Goal: Information Seeking & Learning: Compare options

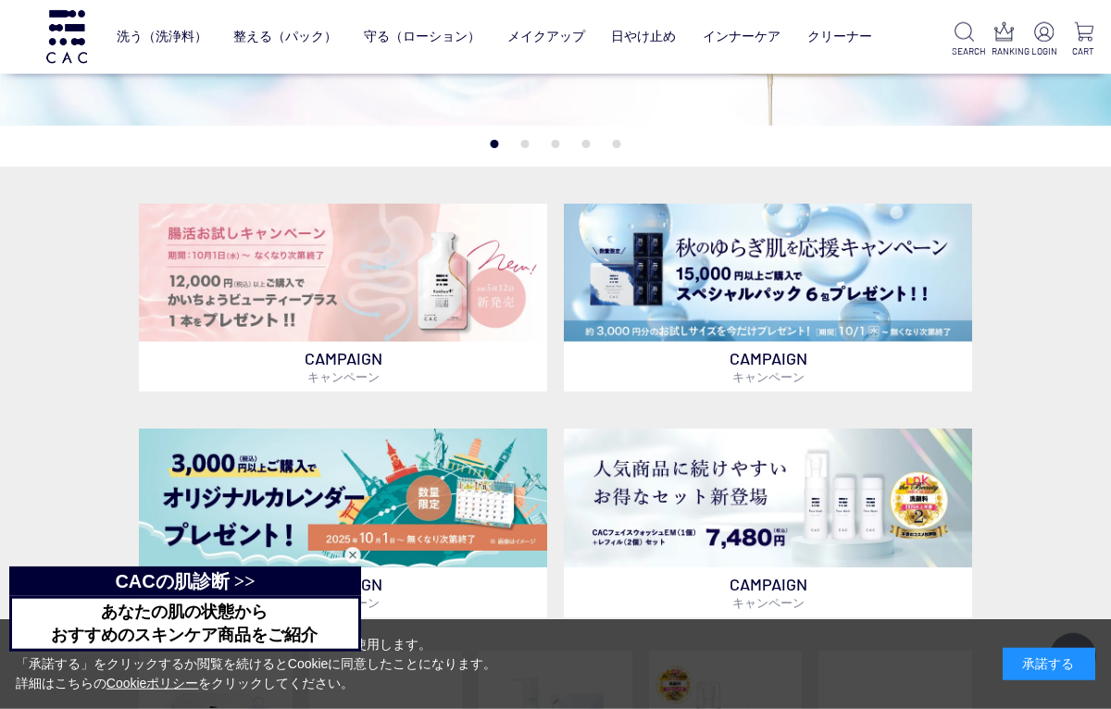
scroll to position [317, 0]
click at [514, 70] on link "フェイスカラー" at bounding box center [523, 75] width 91 height 15
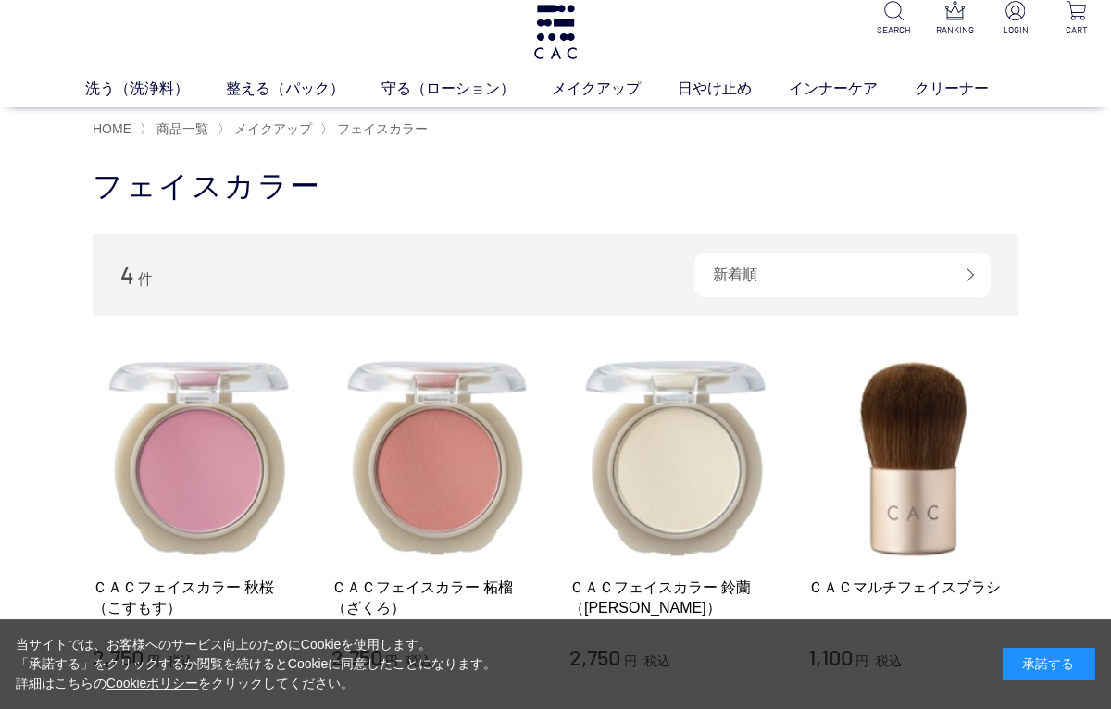
scroll to position [14, 0]
click at [437, 128] on link "ベース" at bounding box center [429, 123] width 39 height 15
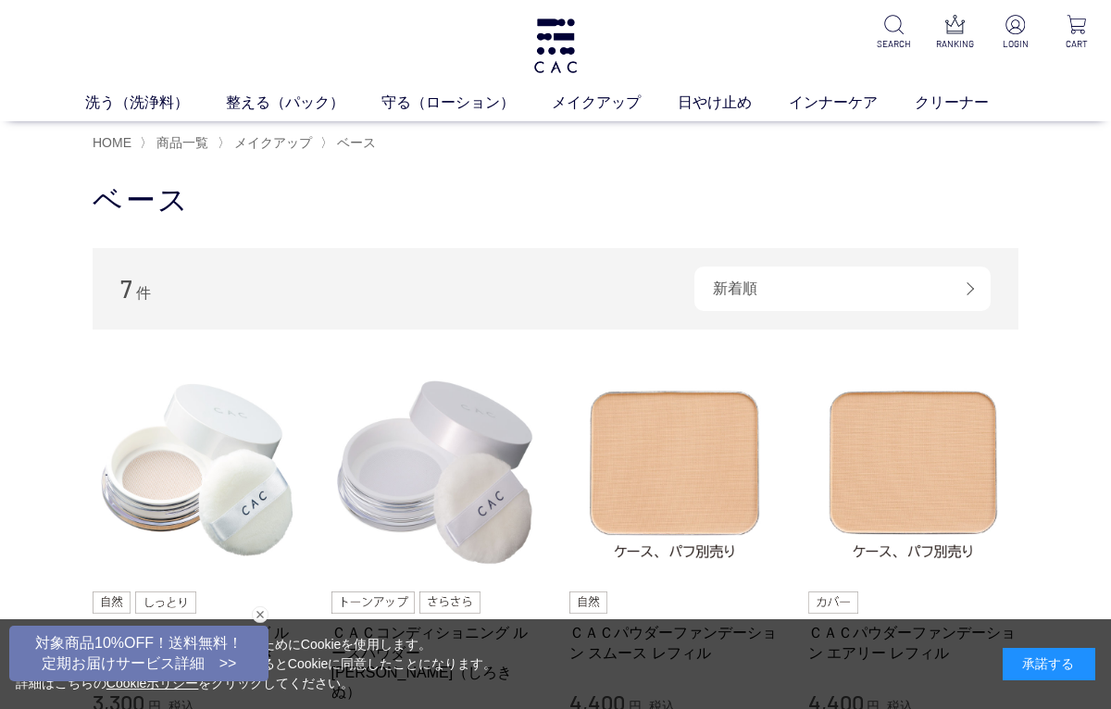
click at [711, 111] on link "日やけ止め" at bounding box center [733, 103] width 111 height 22
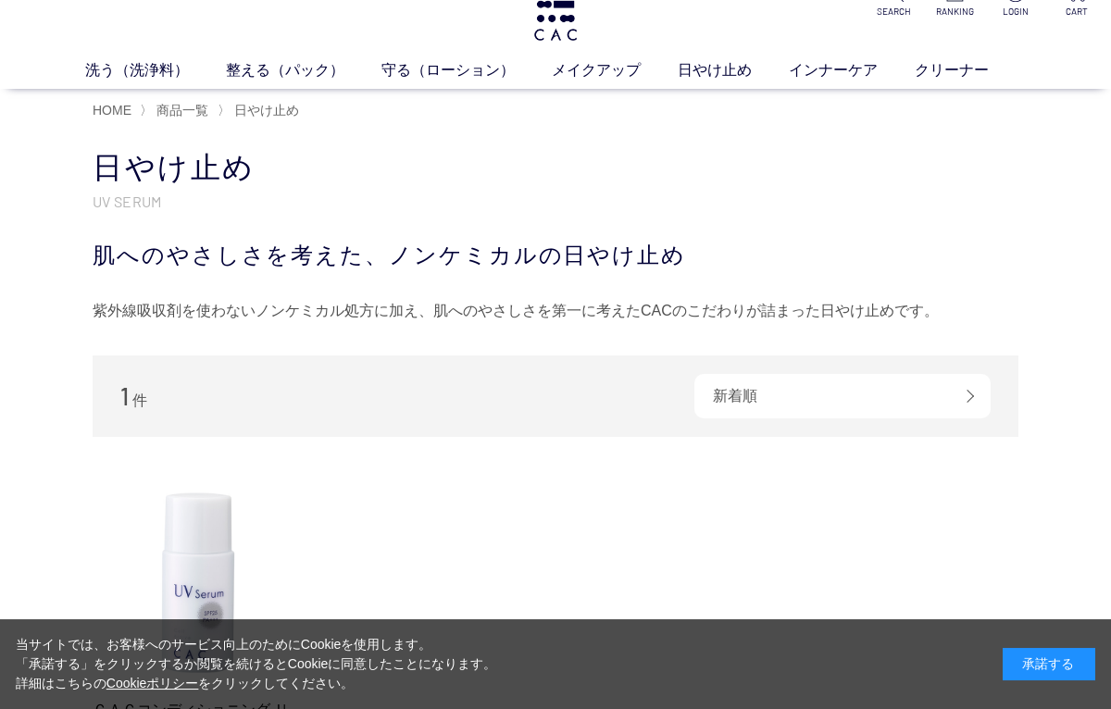
scroll to position [32, 0]
click at [484, 112] on link "アイ" at bounding box center [494, 104] width 26 height 15
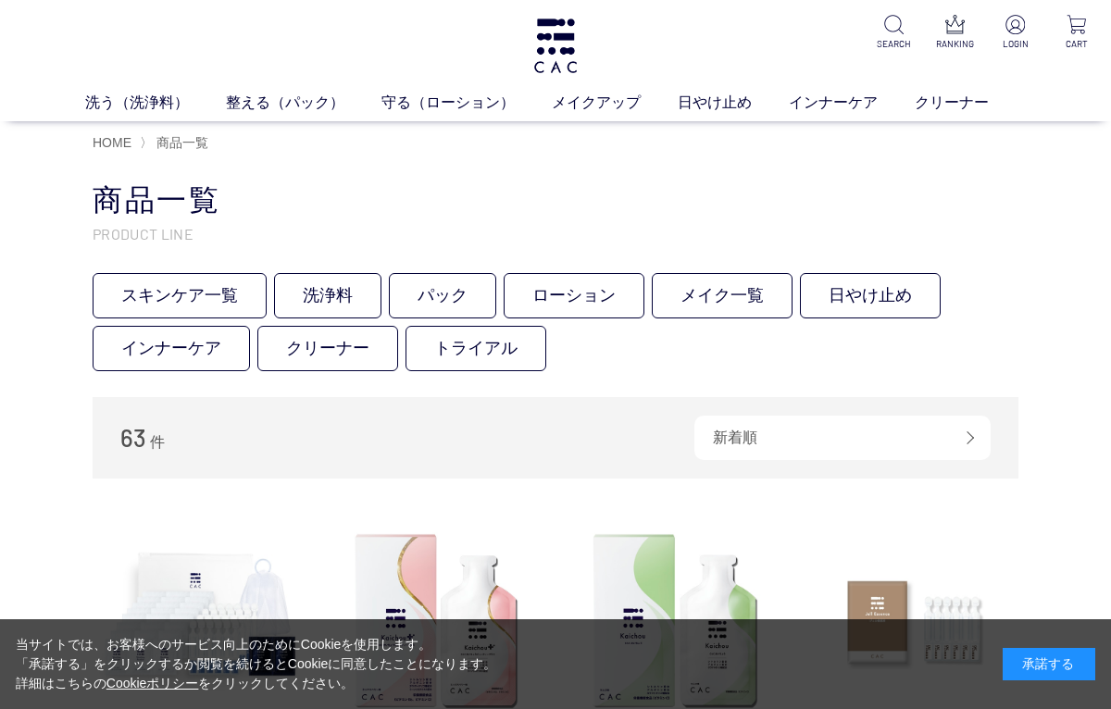
click at [727, 301] on link "メイク一覧" at bounding box center [722, 295] width 141 height 45
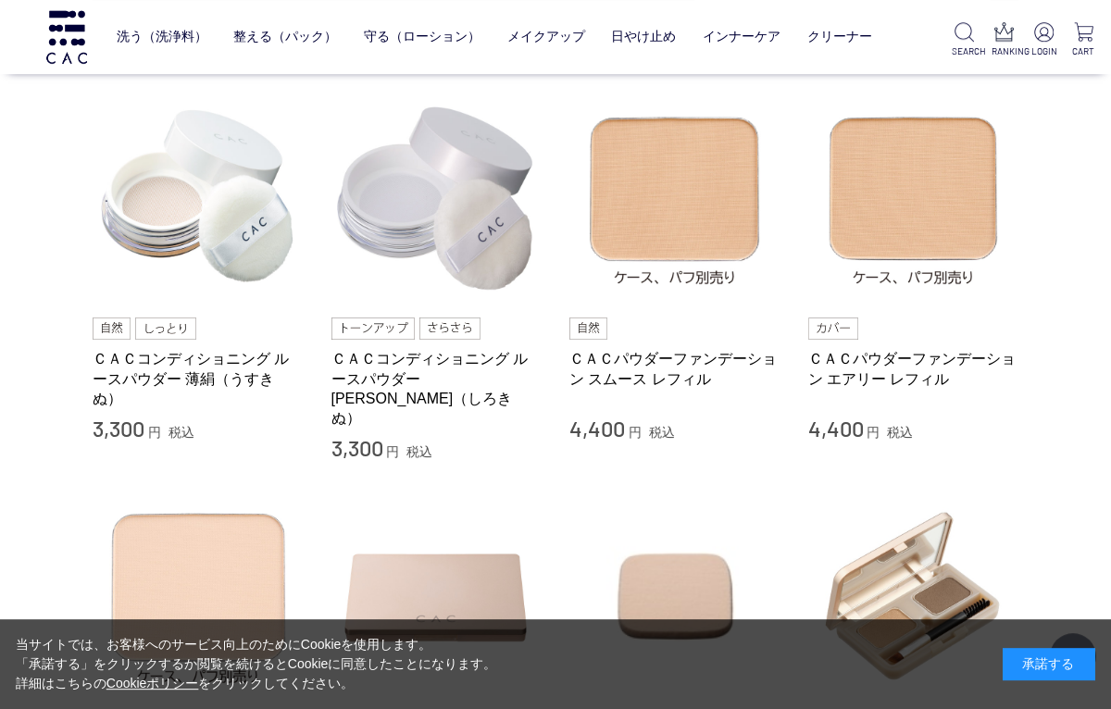
scroll to position [393, 0]
click at [936, 220] on img at bounding box center [913, 198] width 211 height 211
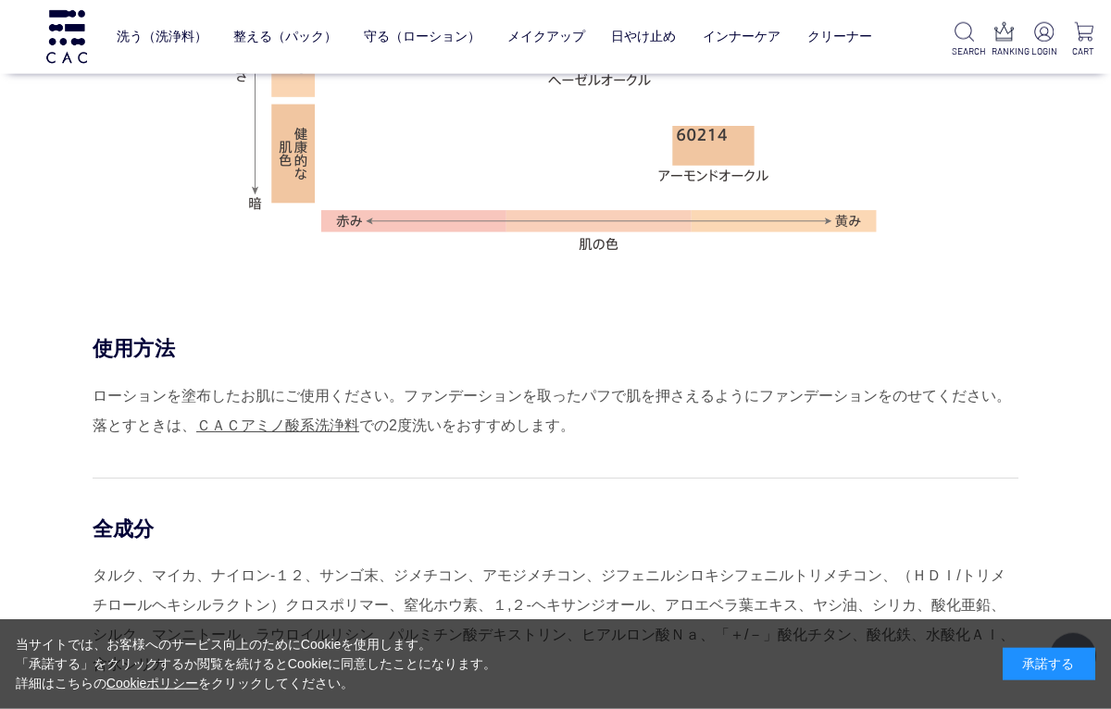
scroll to position [1624, 0]
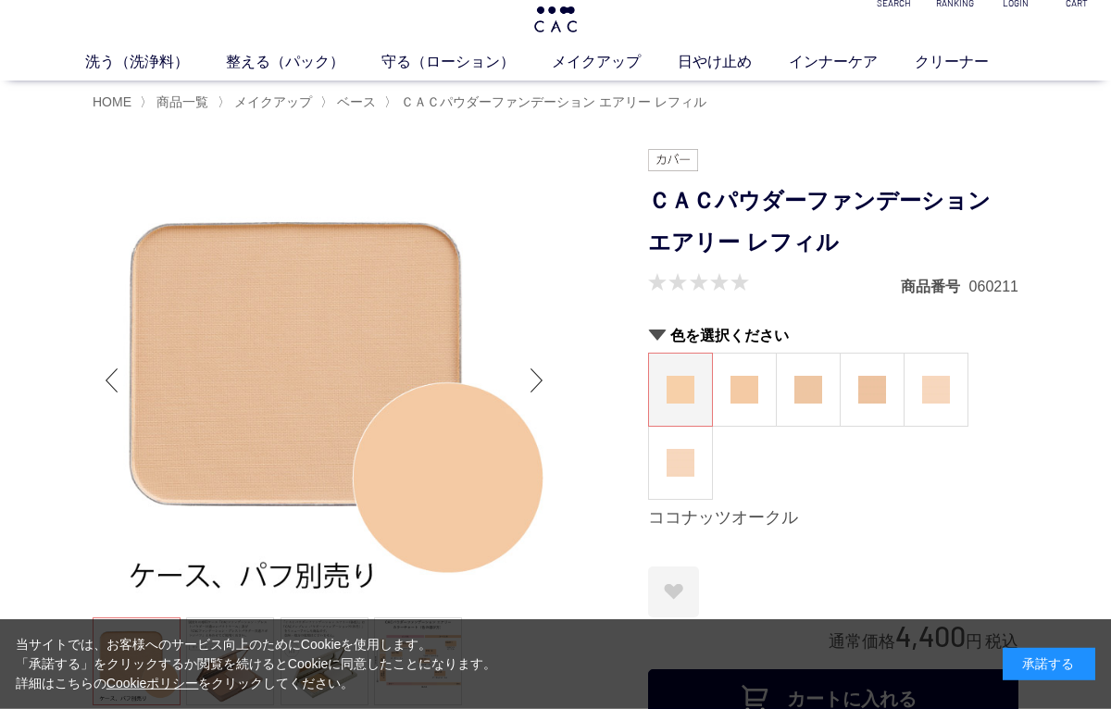
scroll to position [0, 0]
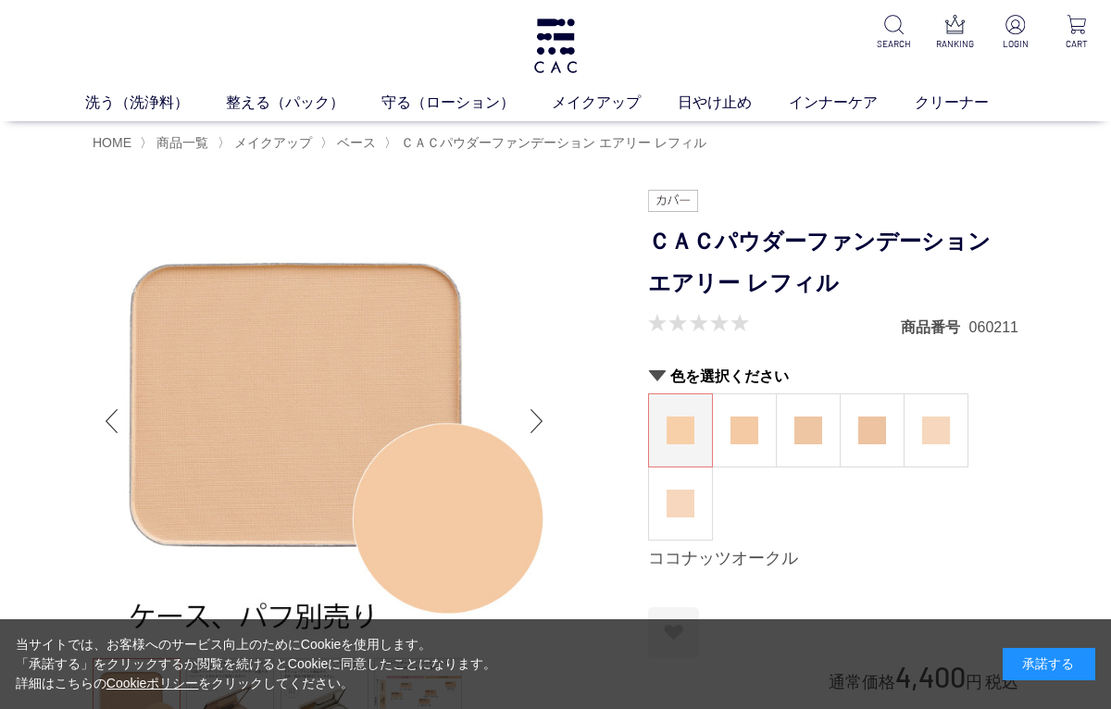
click at [415, 144] on link "ベース" at bounding box center [429, 137] width 39 height 15
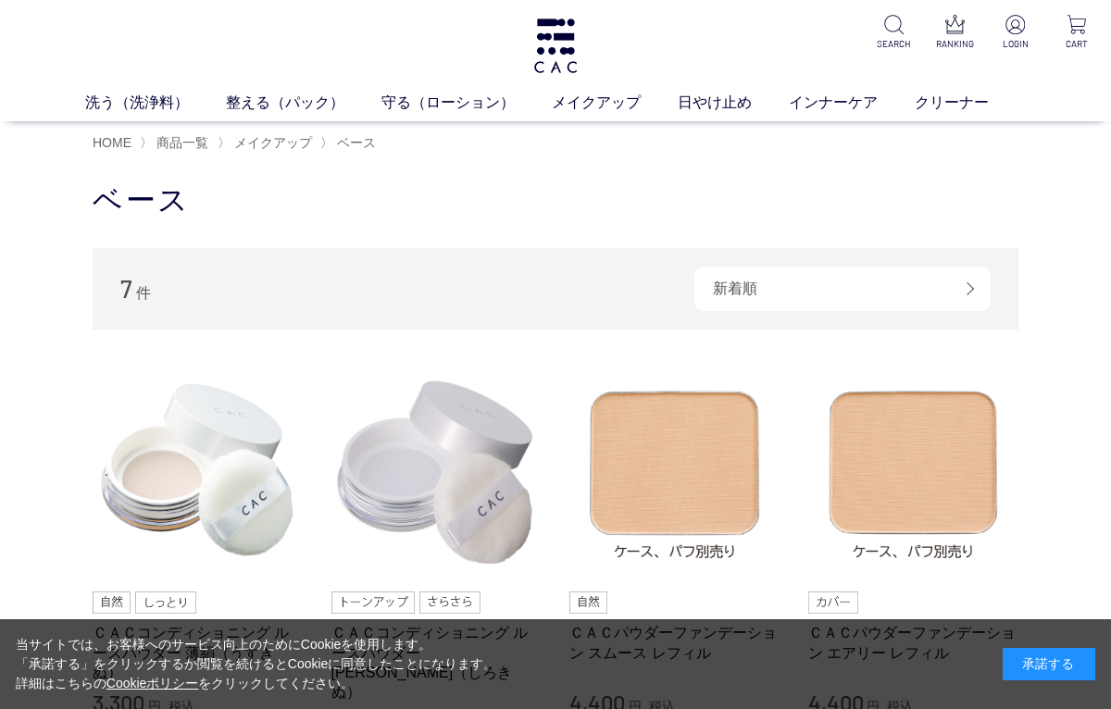
click at [627, 458] on img at bounding box center [674, 472] width 211 height 211
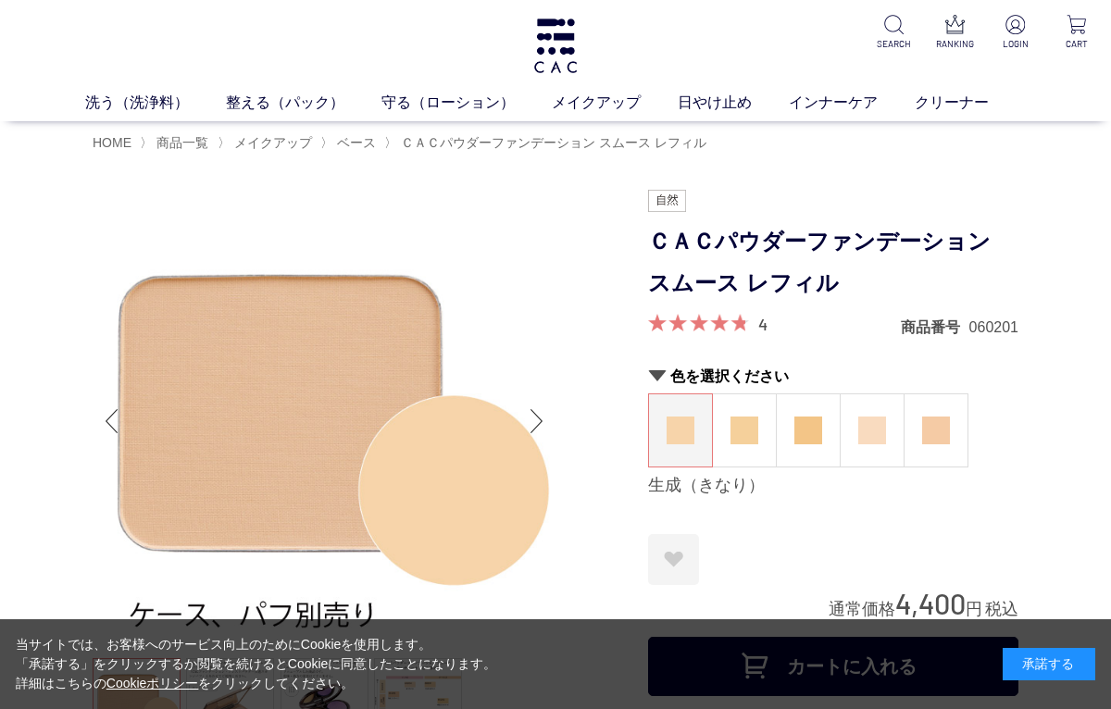
click at [419, 143] on link "ベース" at bounding box center [429, 137] width 39 height 15
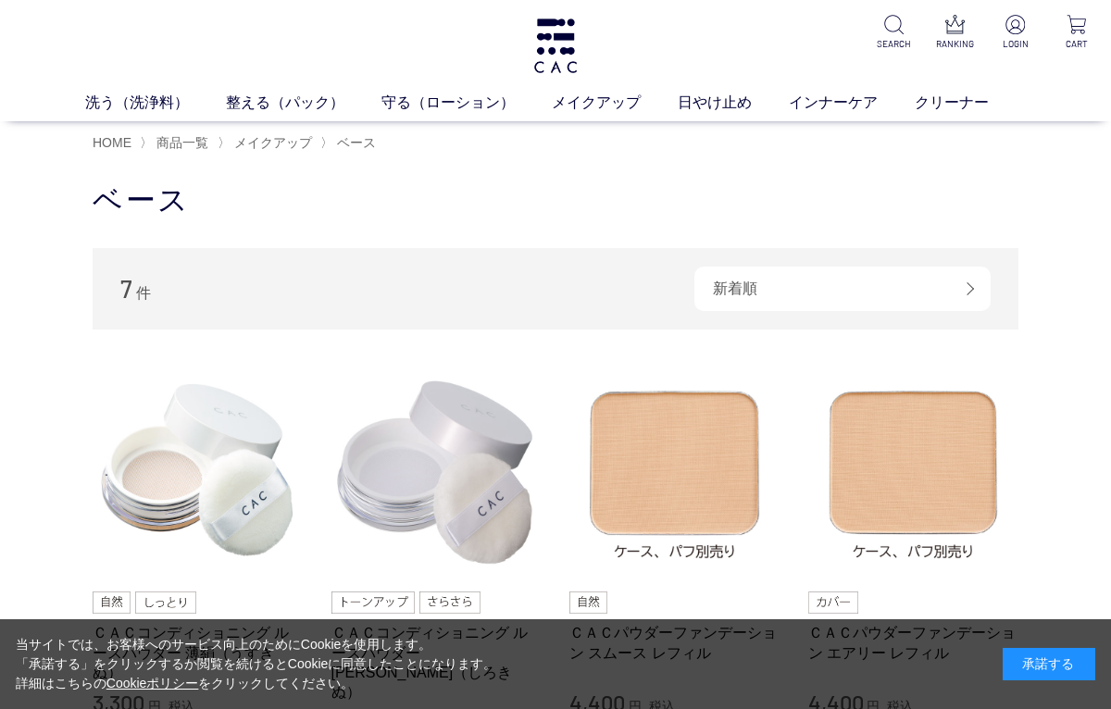
click at [861, 485] on img at bounding box center [913, 472] width 211 height 211
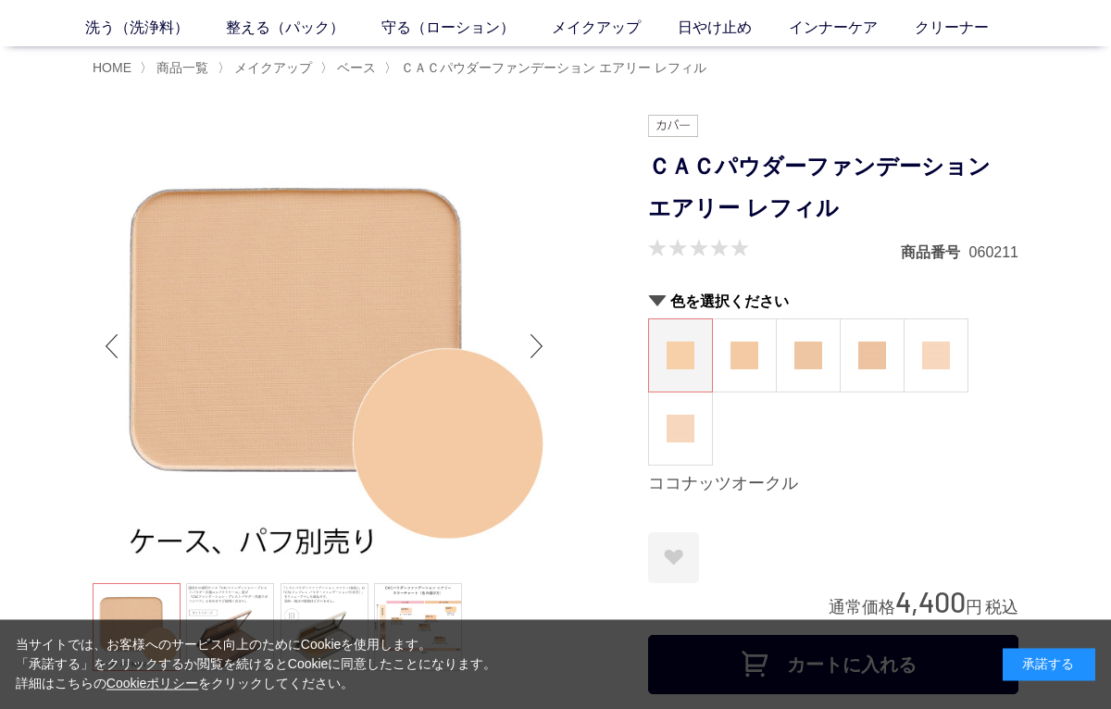
scroll to position [75, 0]
click at [734, 342] on img at bounding box center [744, 356] width 28 height 28
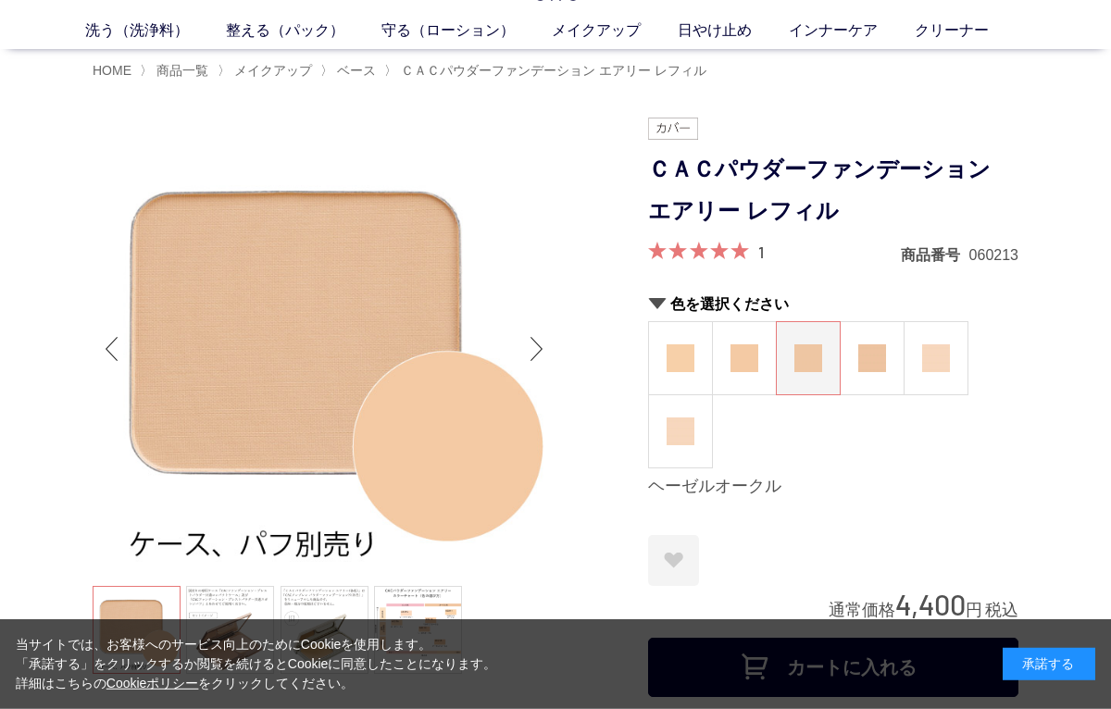
scroll to position [72, 0]
click at [740, 367] on img at bounding box center [744, 358] width 28 height 28
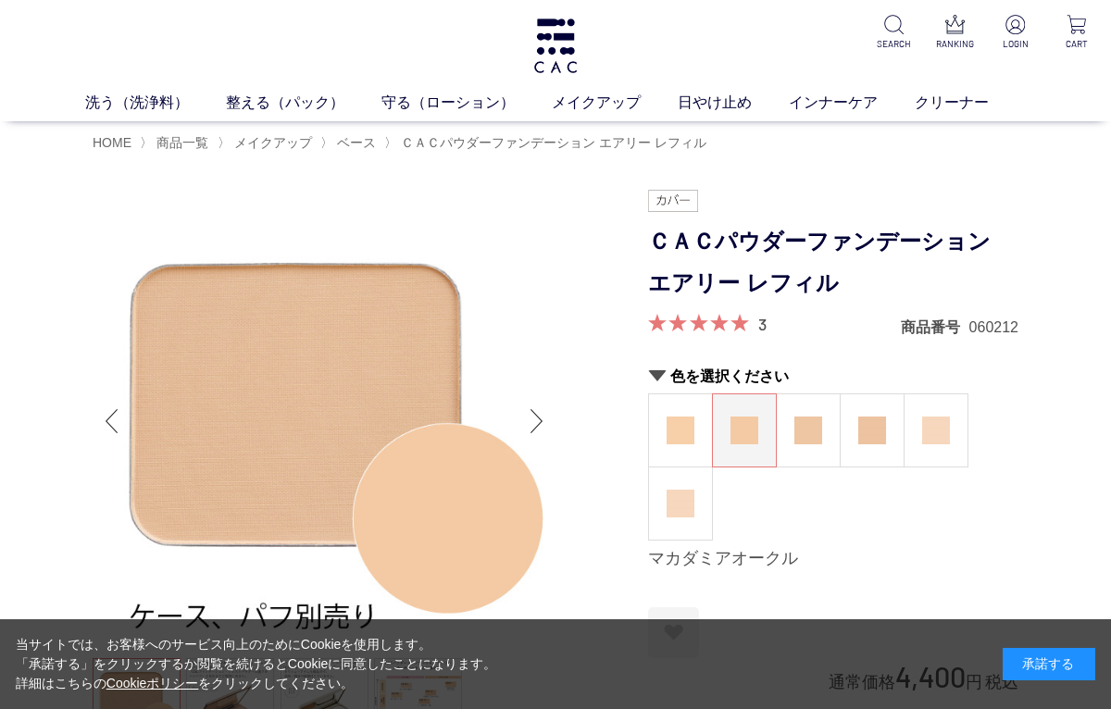
click at [692, 425] on img at bounding box center [680, 431] width 28 height 28
click at [728, 113] on link "日やけ止め" at bounding box center [733, 103] width 111 height 22
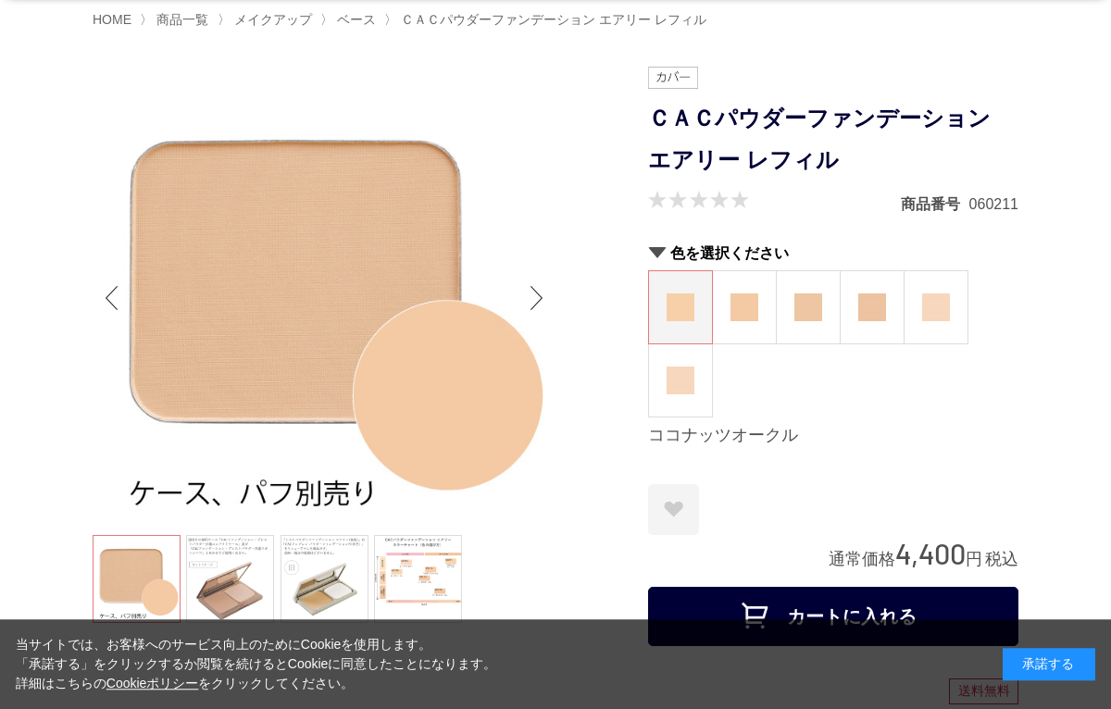
scroll to position [143, 0]
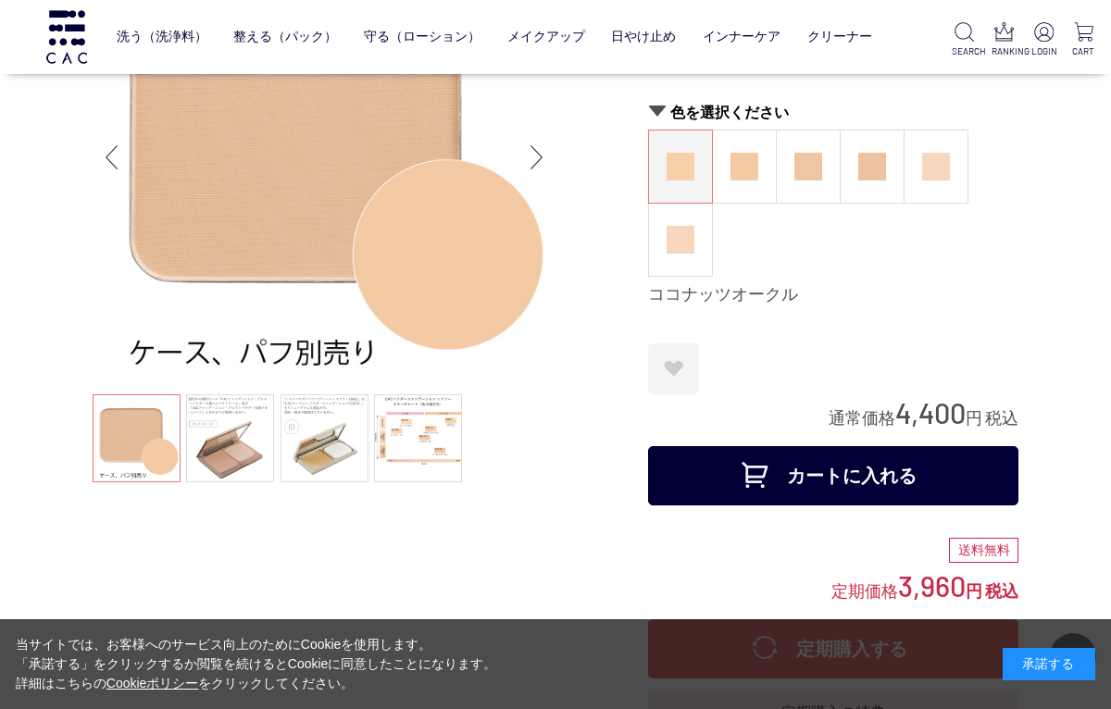
click at [311, 460] on link at bounding box center [324, 438] width 88 height 88
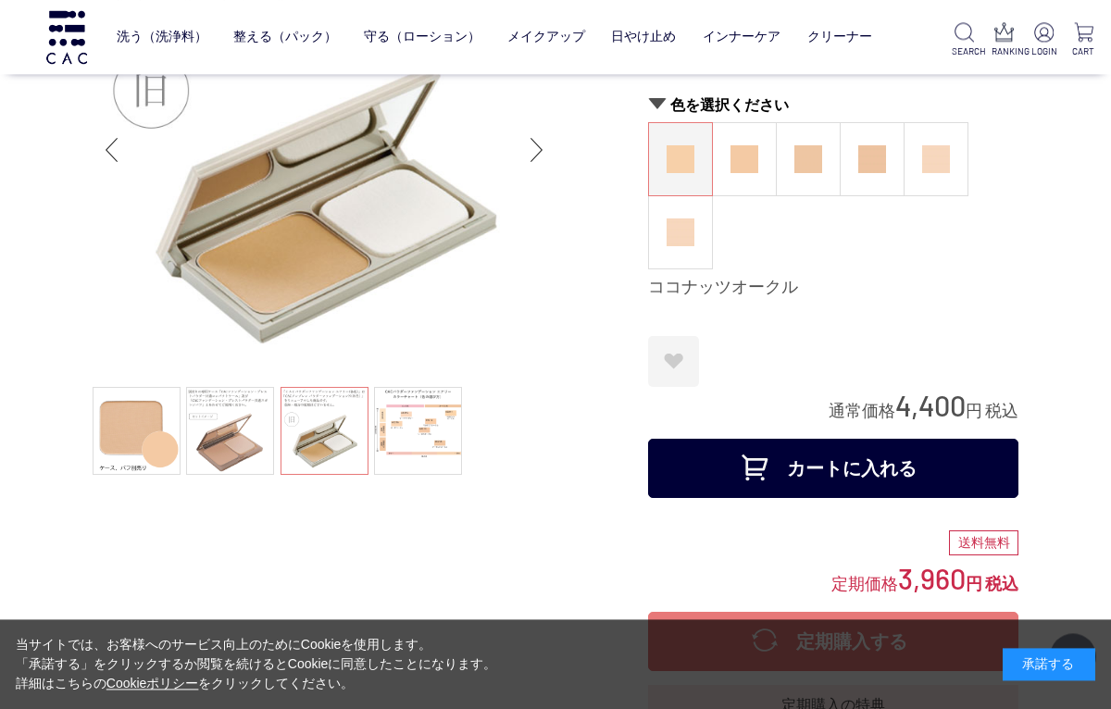
scroll to position [158, 0]
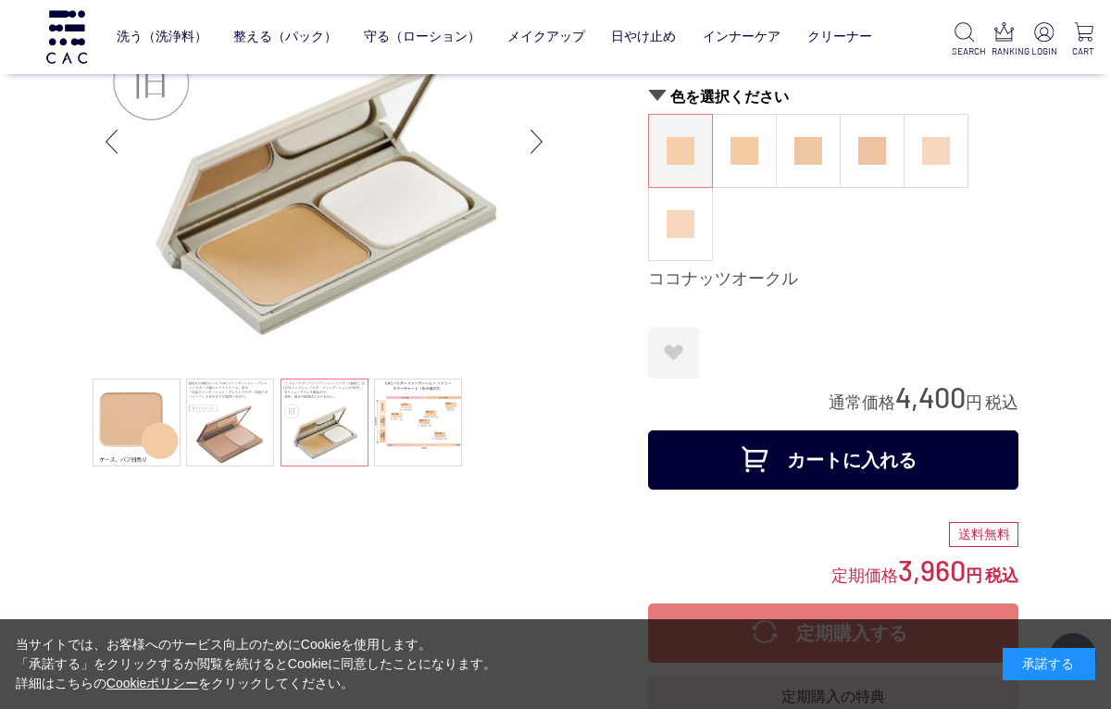
click at [213, 433] on link at bounding box center [230, 423] width 88 height 88
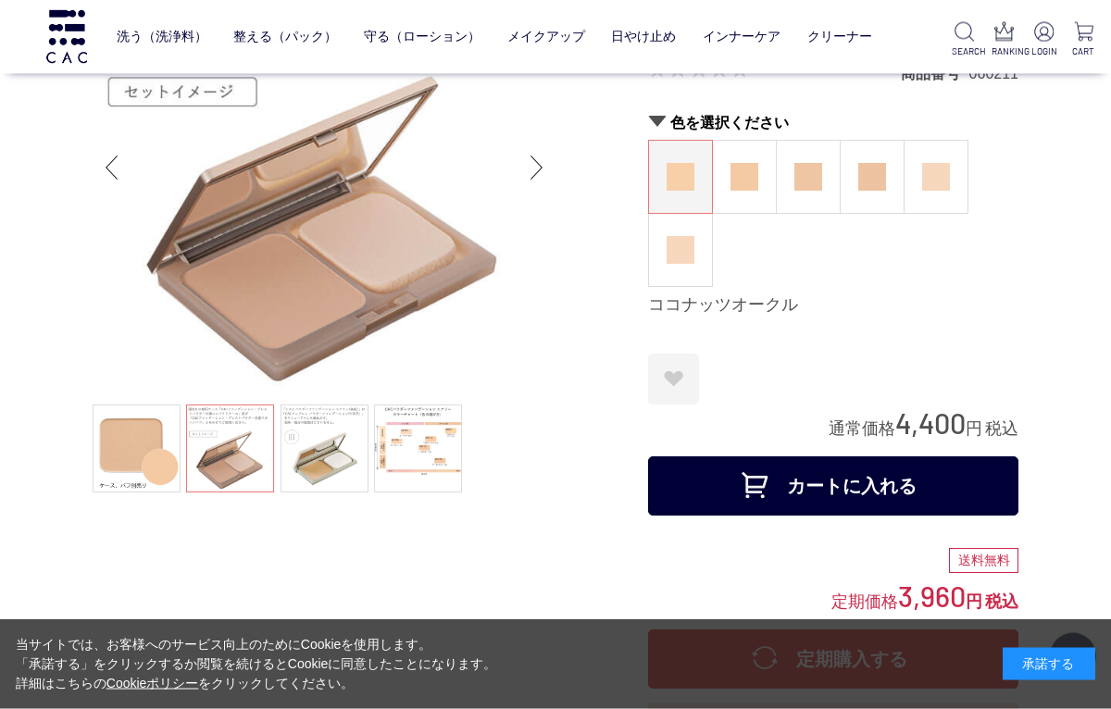
scroll to position [140, 0]
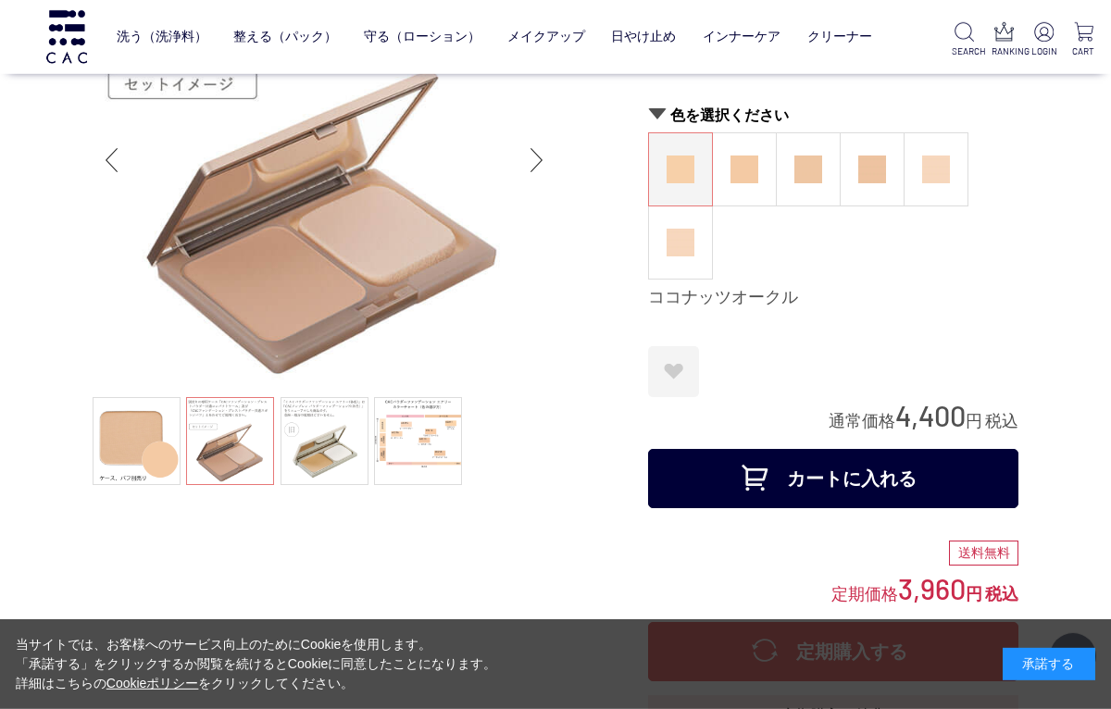
click at [408, 467] on link at bounding box center [418, 441] width 88 height 88
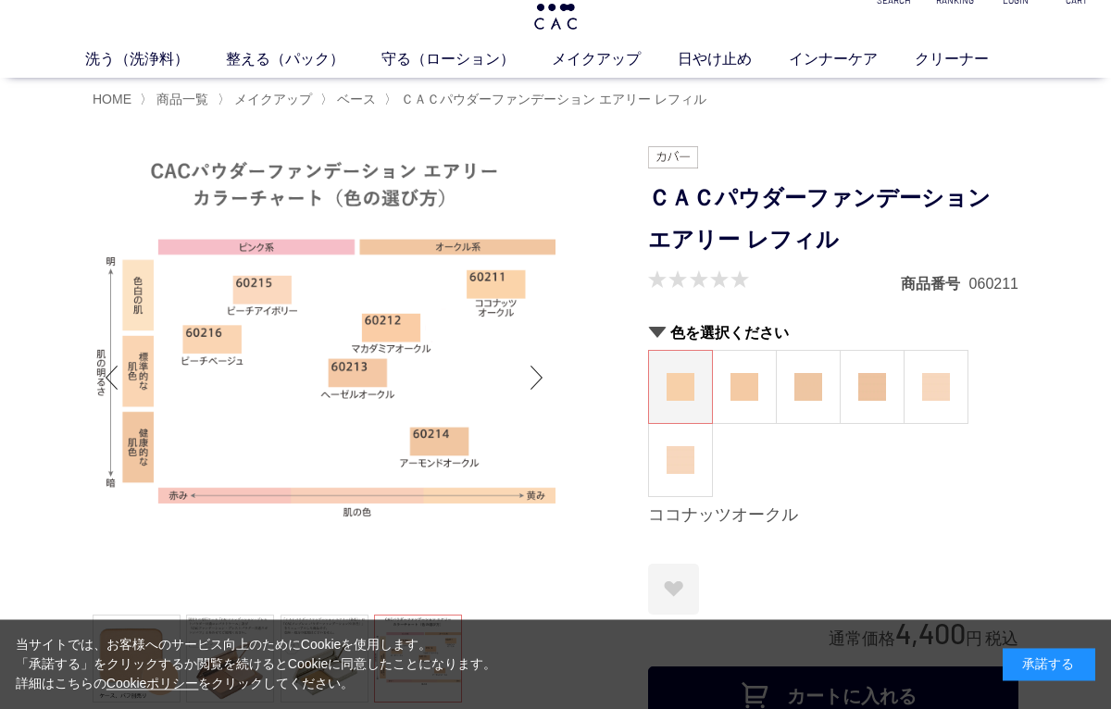
scroll to position [0, 0]
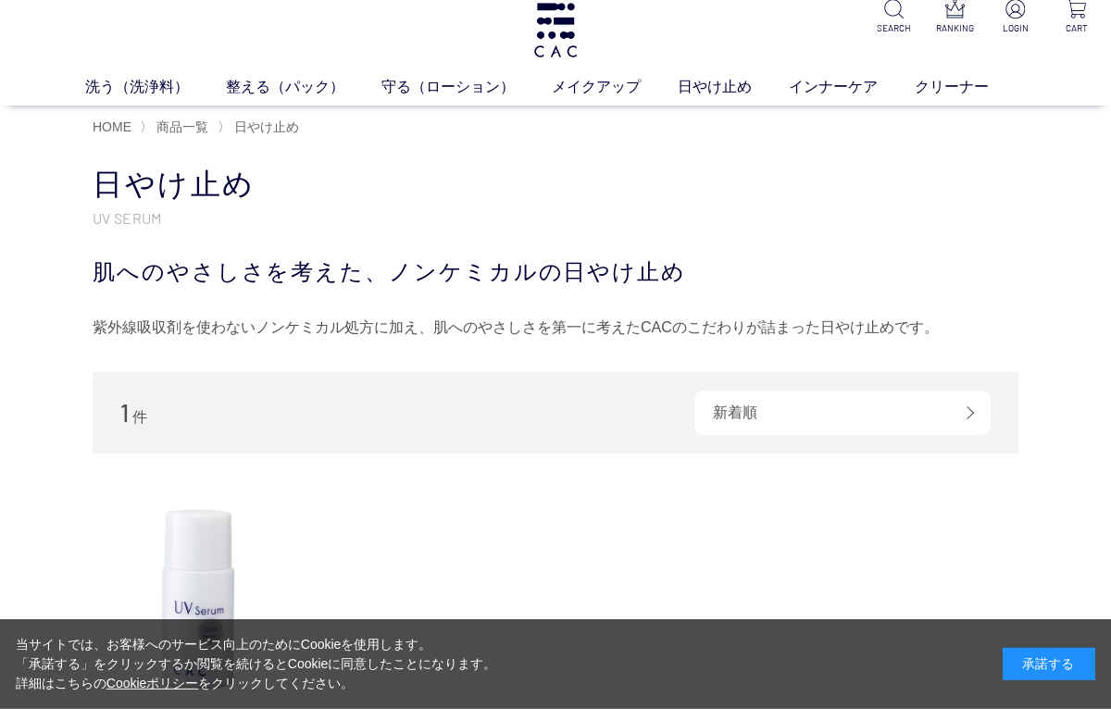
scroll to position [16, 0]
click at [605, 95] on link "メイクアップ" at bounding box center [615, 87] width 126 height 22
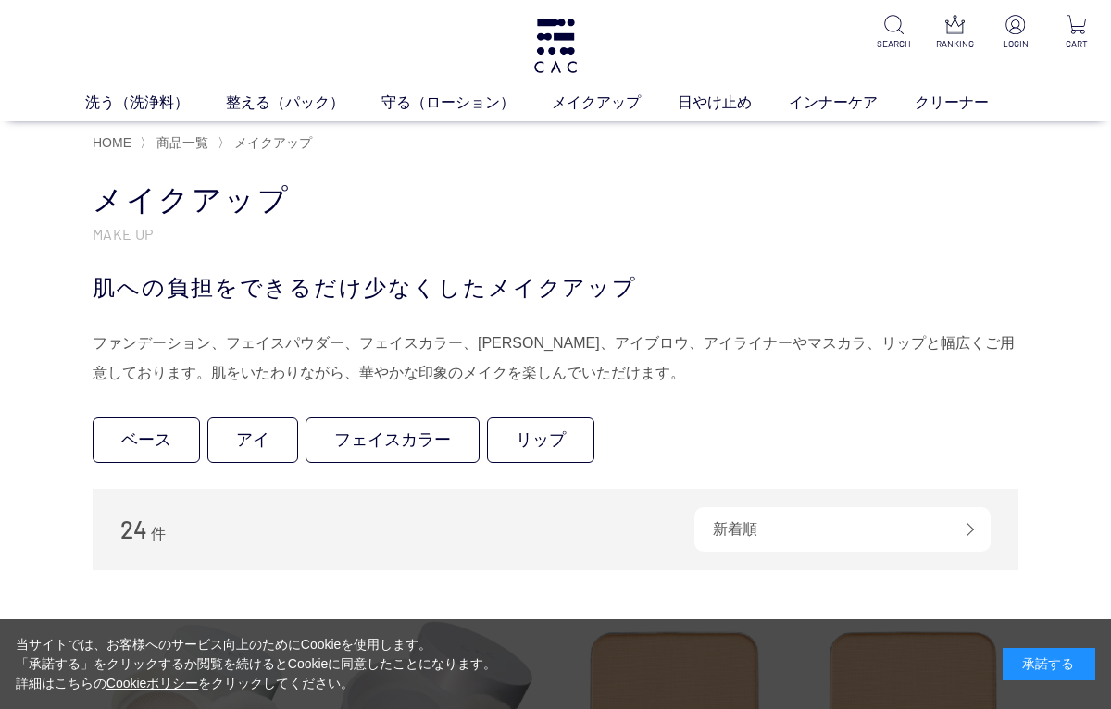
click at [158, 453] on link "ベース" at bounding box center [146, 439] width 107 height 45
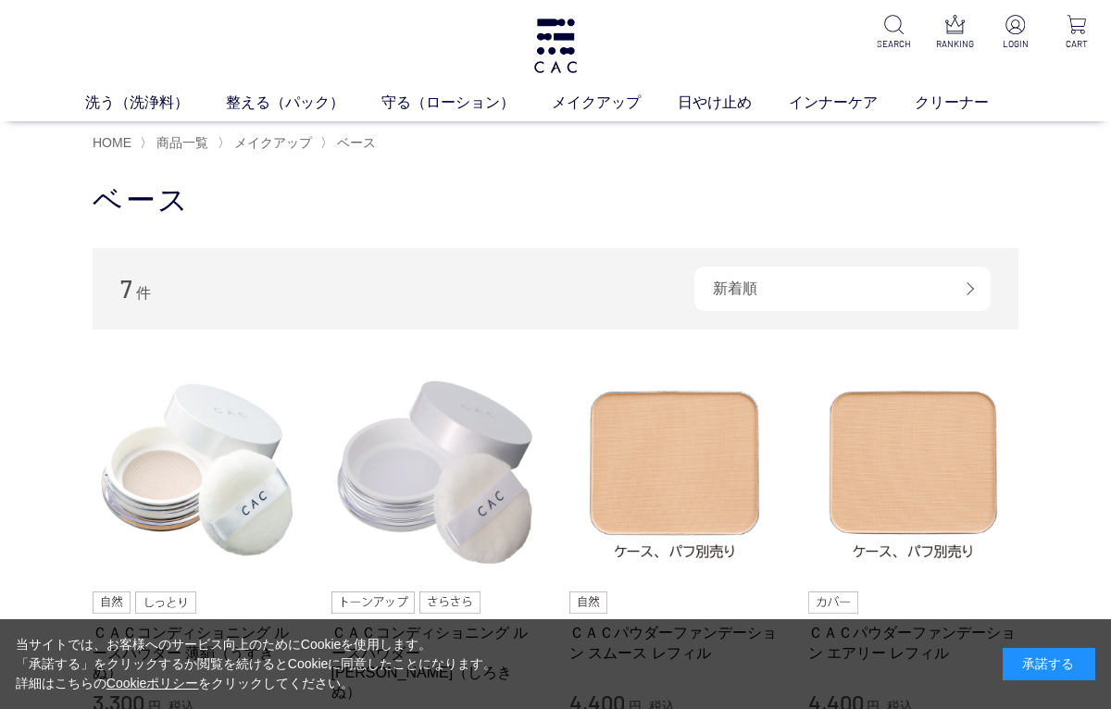
click at [686, 471] on img at bounding box center [674, 472] width 211 height 211
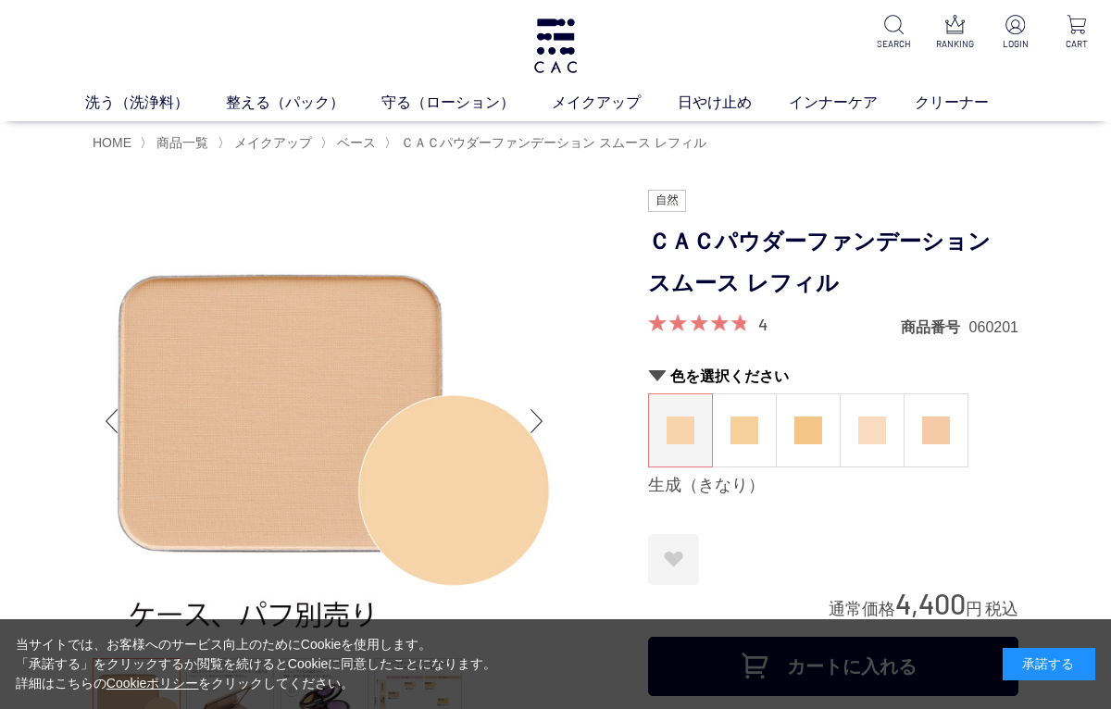
click at [751, 438] on img at bounding box center [744, 431] width 28 height 28
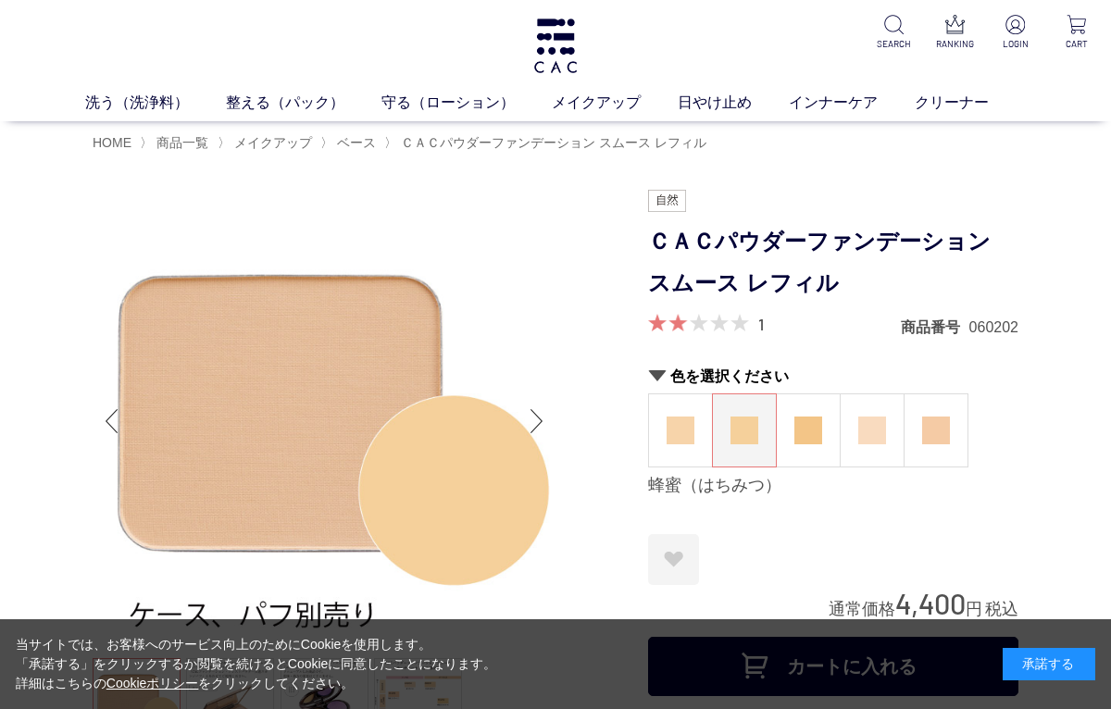
click at [811, 441] on img at bounding box center [808, 431] width 28 height 28
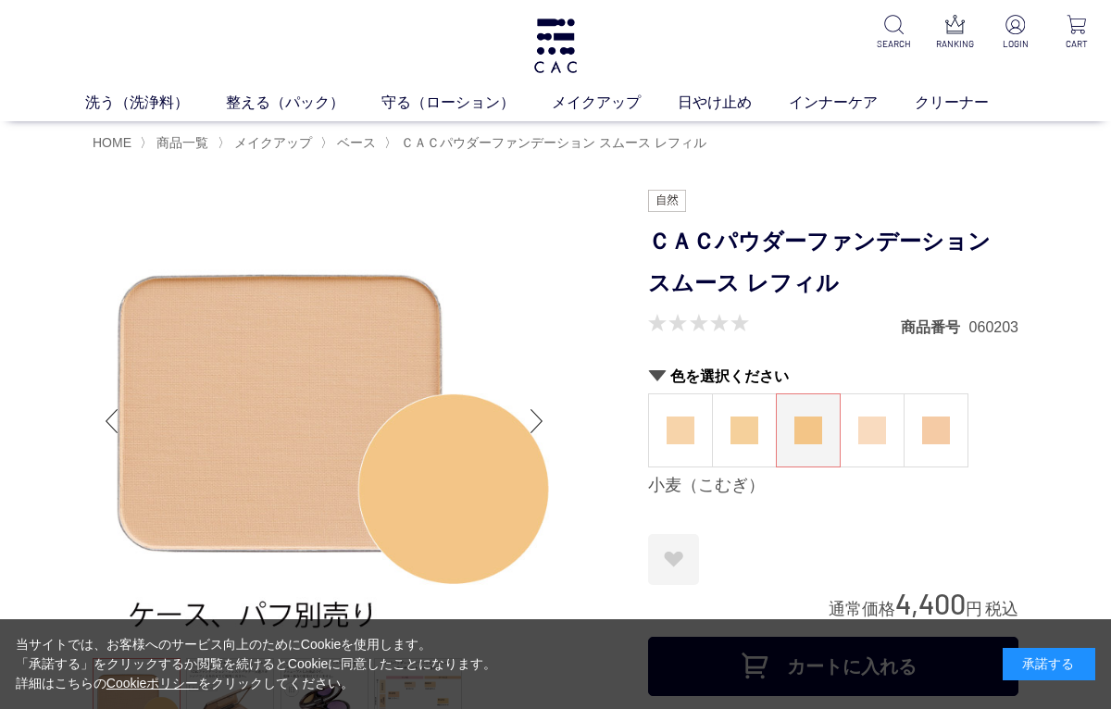
click at [867, 433] on img at bounding box center [872, 431] width 28 height 28
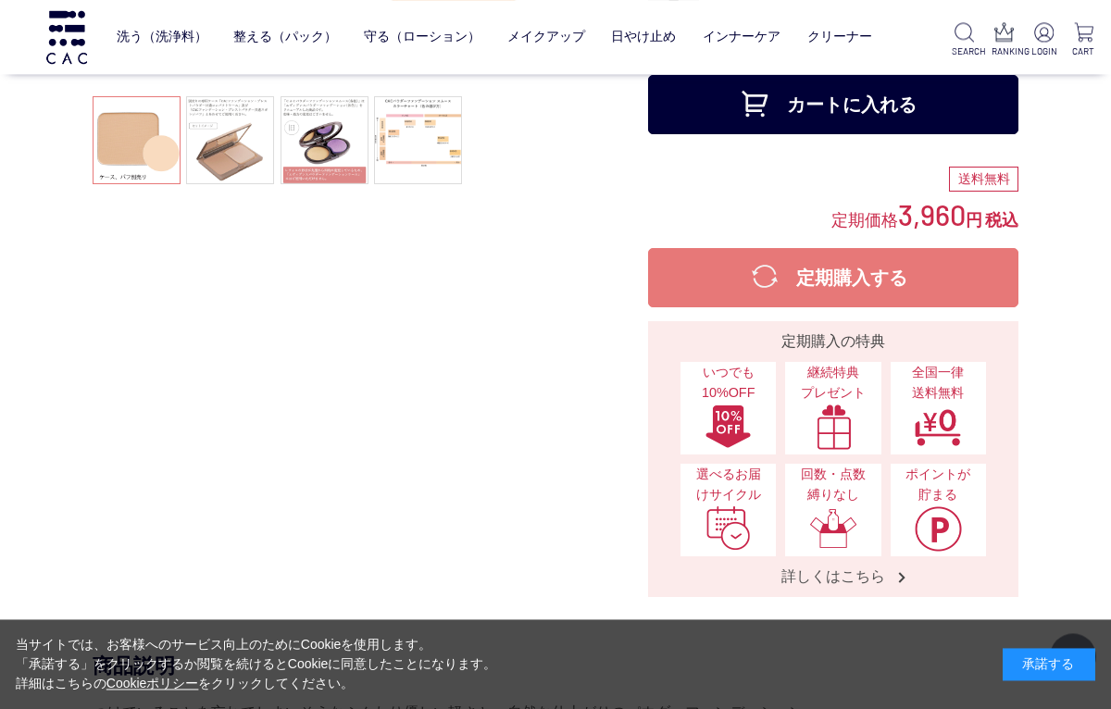
scroll to position [447, 0]
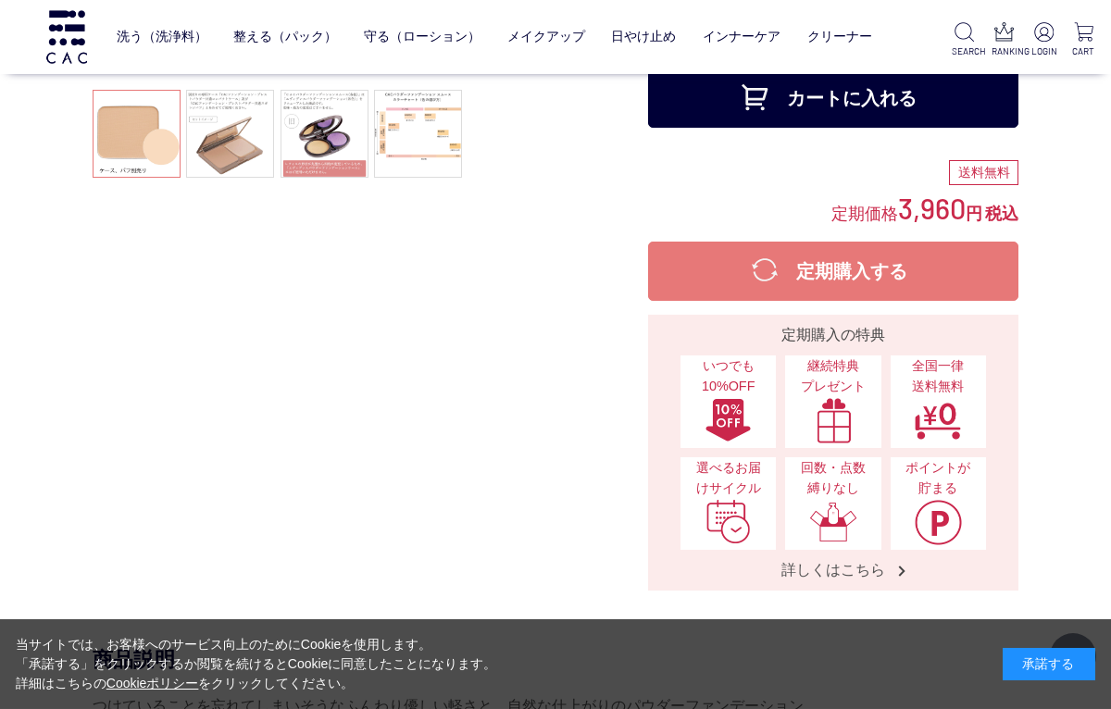
click at [417, 150] on link at bounding box center [418, 134] width 88 height 88
click at [418, 148] on ul at bounding box center [324, 136] width 463 height 93
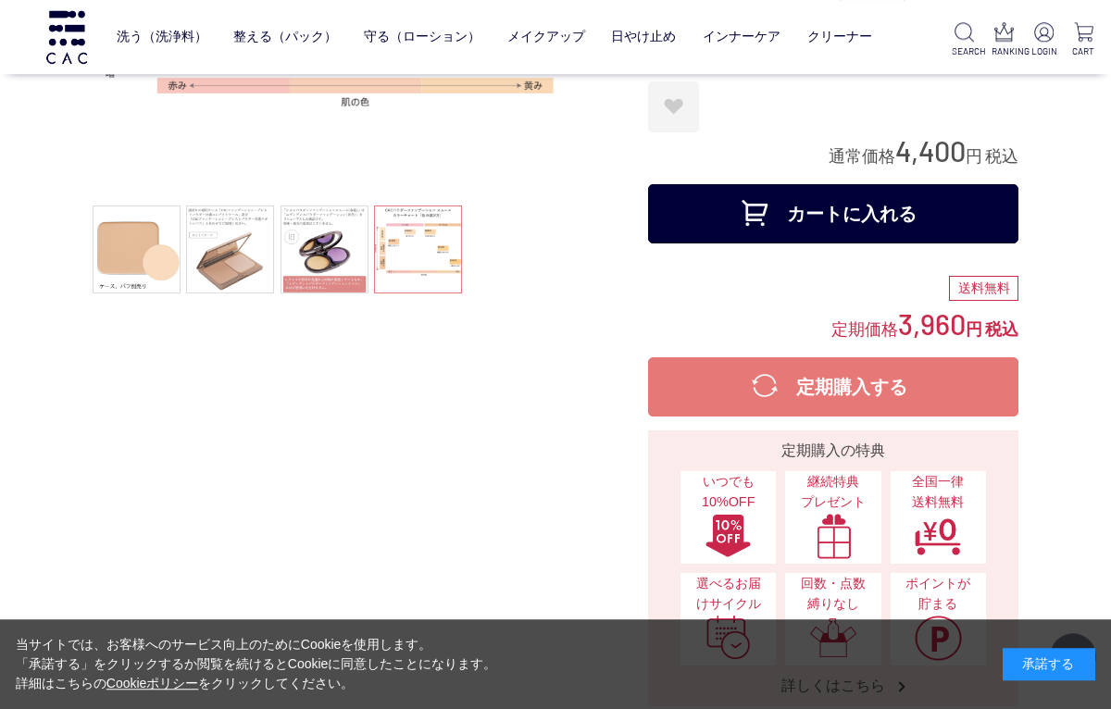
scroll to position [313, 0]
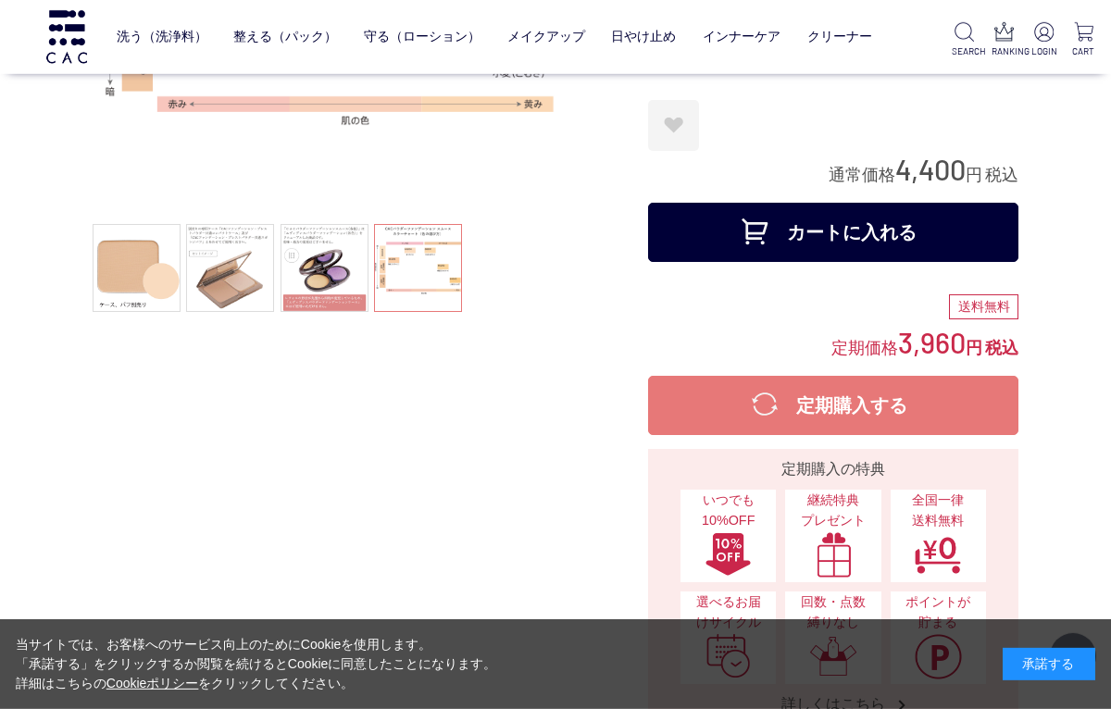
click at [428, 271] on ul at bounding box center [324, 270] width 463 height 93
click at [421, 277] on ul at bounding box center [324, 270] width 463 height 93
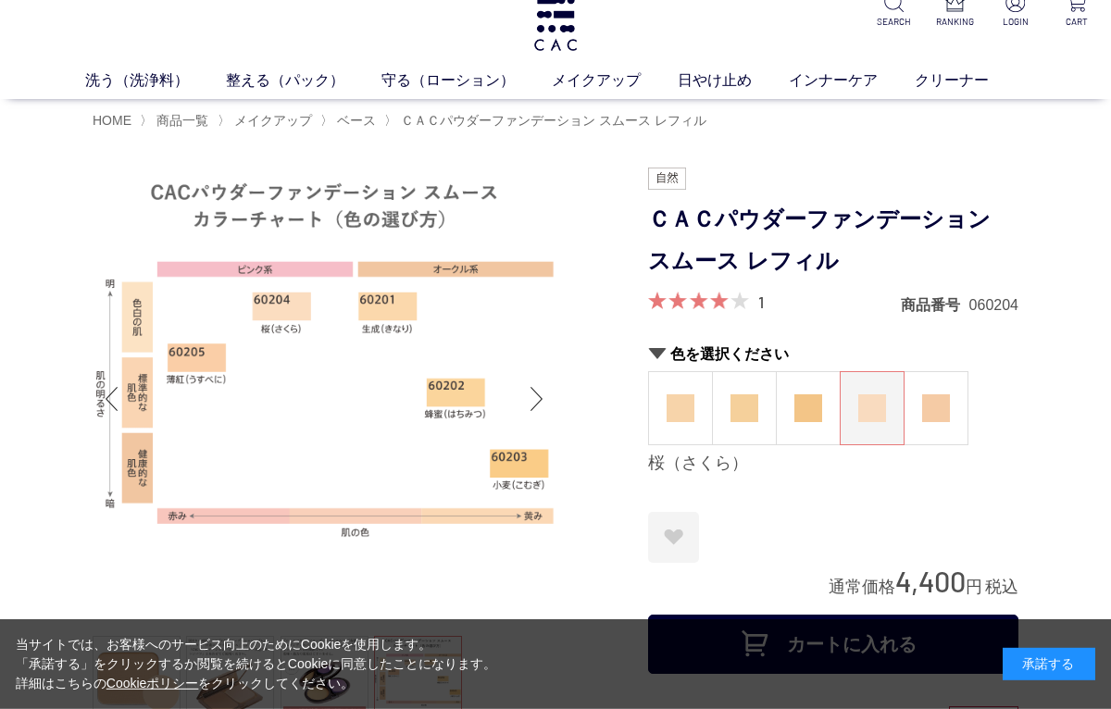
scroll to position [26, 0]
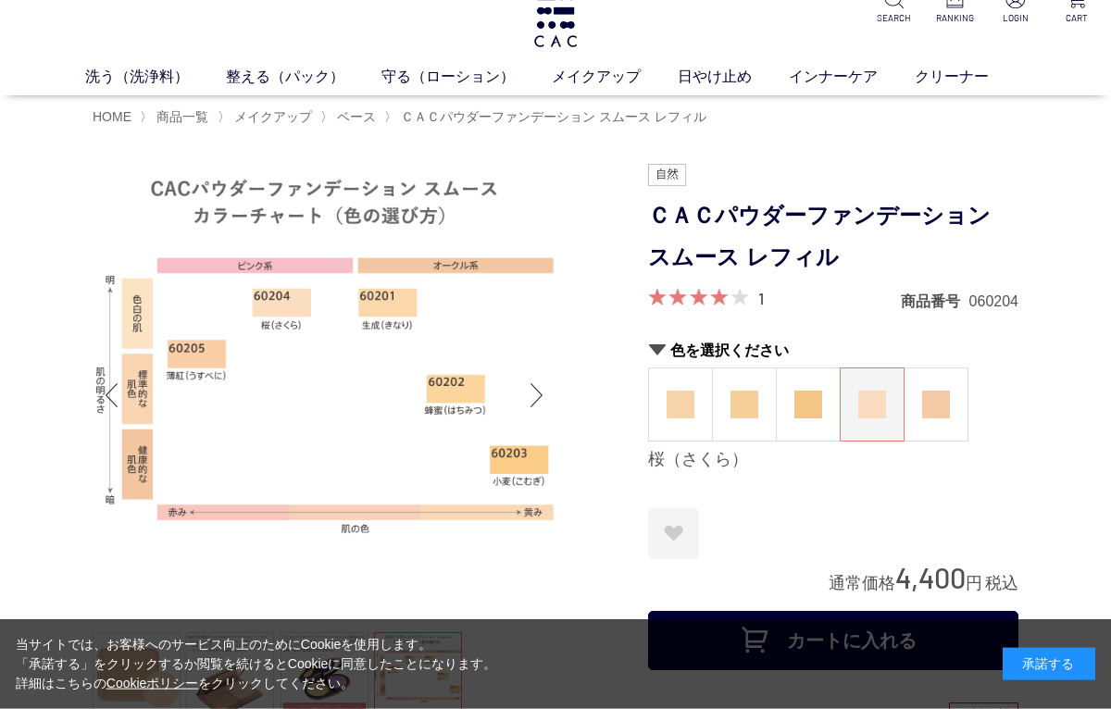
click at [691, 305] on div "1" at bounding box center [706, 299] width 116 height 22
click at [762, 297] on link "1" at bounding box center [761, 298] width 6 height 20
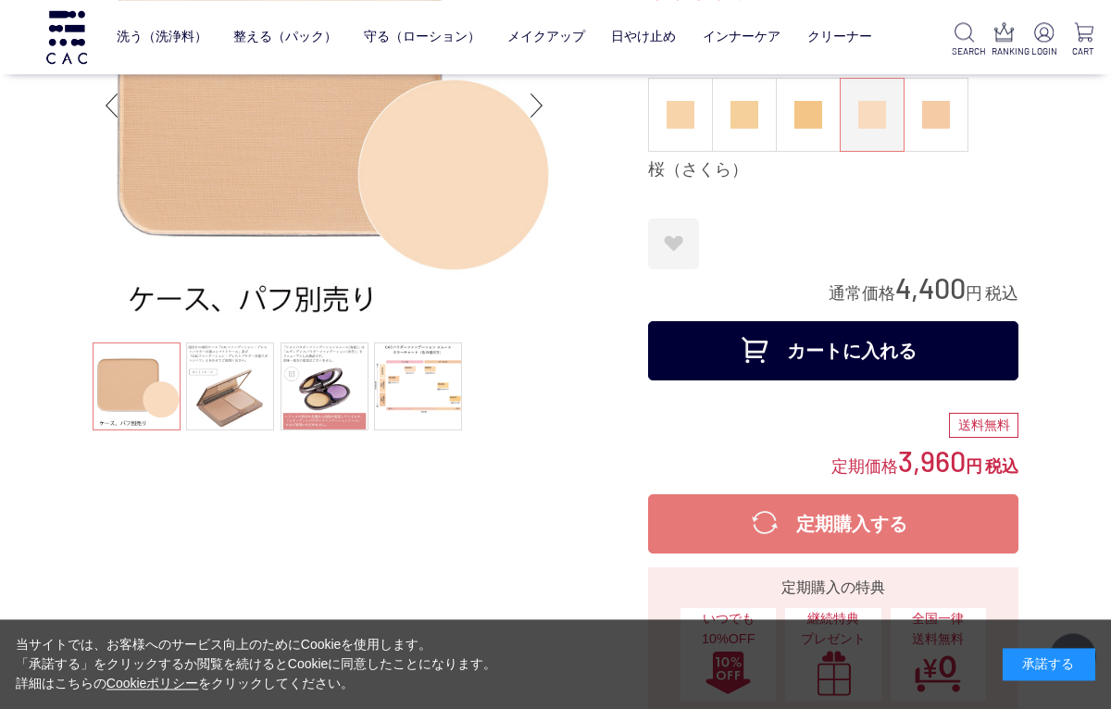
scroll to position [208, 0]
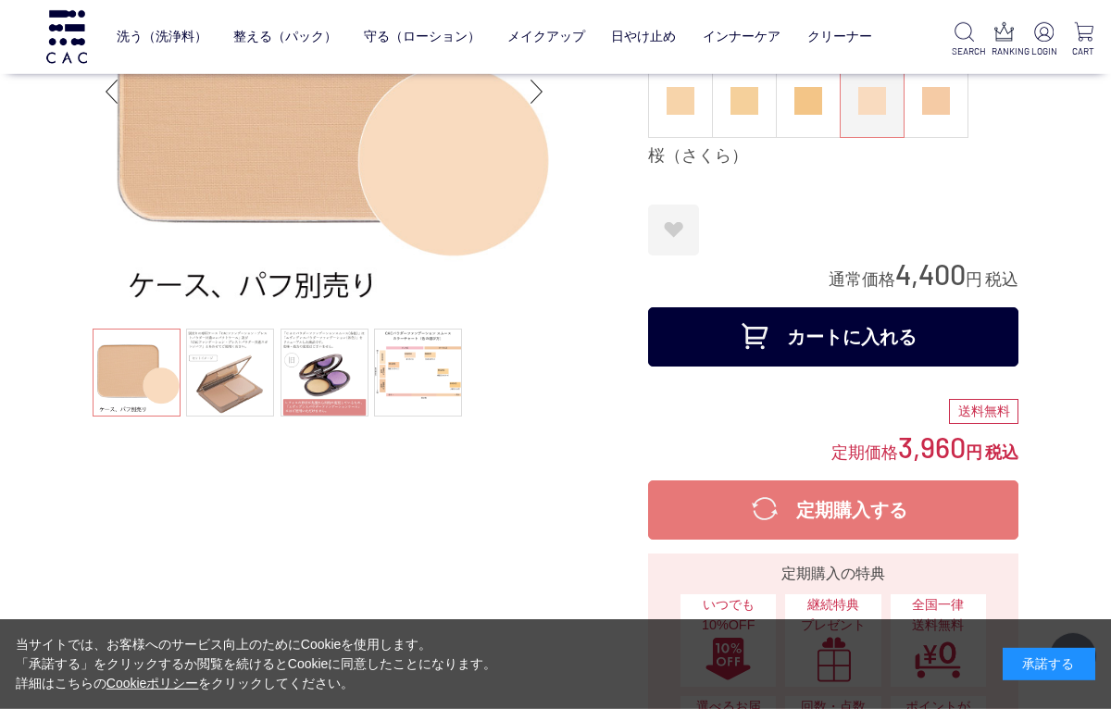
scroll to position [27, 0]
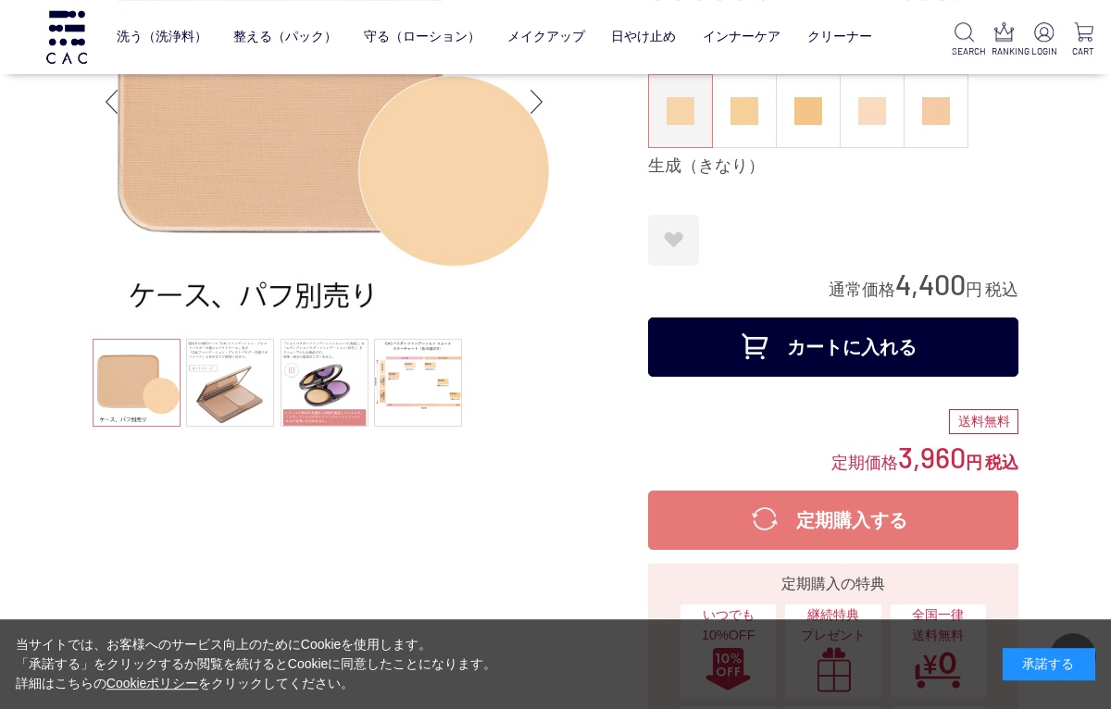
scroll to position [196, 0]
